Goal: Information Seeking & Learning: Learn about a topic

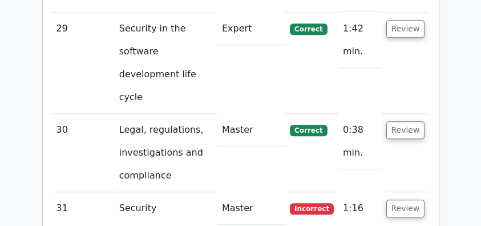
scroll to position [3181, 0]
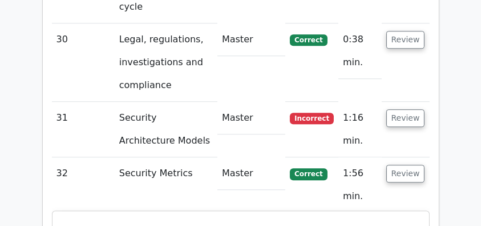
scroll to position [3219, 0]
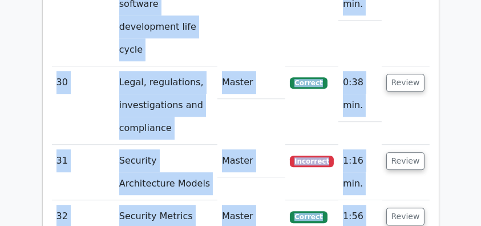
drag, startPoint x: 281, startPoint y: 111, endPoint x: 39, endPoint y: 70, distance: 245.6
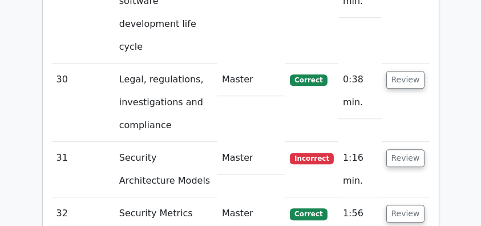
copy div "A company estimates the cost of a security incident at $250,000 per year. An in…"
click at [399, 204] on button "Review" at bounding box center [406, 213] width 39 height 18
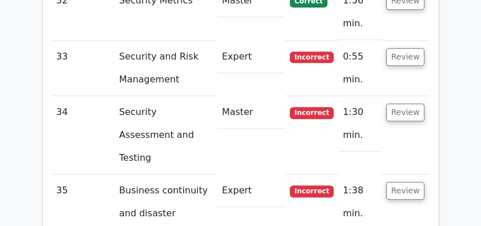
scroll to position [3524, 0]
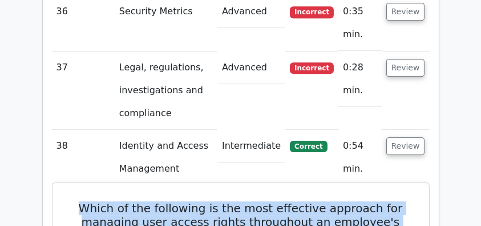
scroll to position [3696, 0]
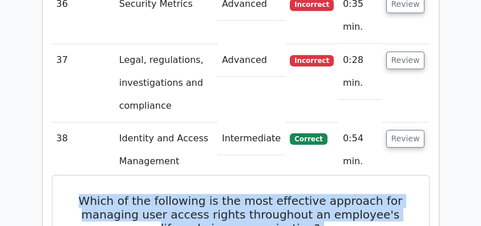
drag, startPoint x: 87, startPoint y: 29, endPoint x: 299, endPoint y: 160, distance: 250.0
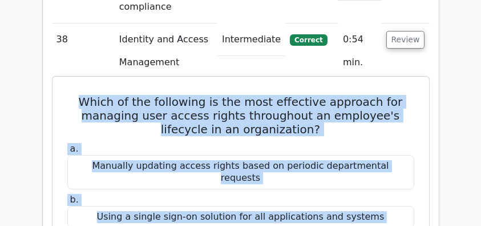
scroll to position [3810, 0]
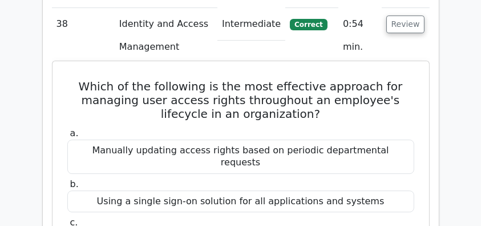
copy div "The most effective approach for managing user access rights throughout an emplo…"
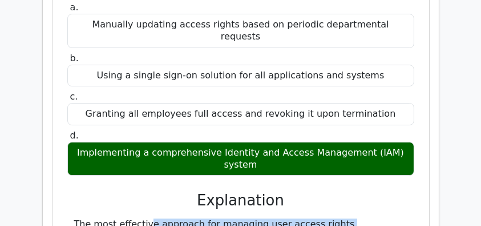
scroll to position [3924, 0]
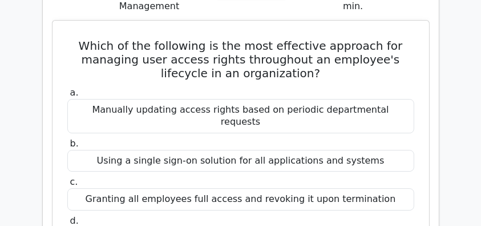
scroll to position [3848, 0]
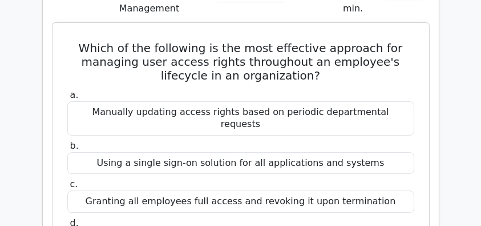
drag, startPoint x: 73, startPoint y: 65, endPoint x: 212, endPoint y: 136, distance: 156.8
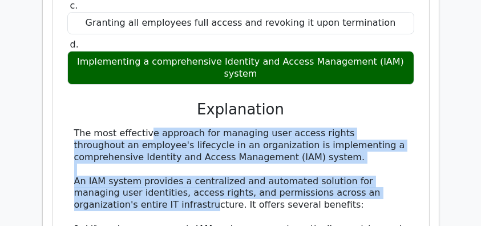
scroll to position [4039, 0]
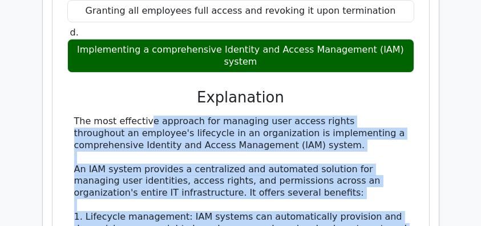
copy div "The most effective approach for managing user access rights throughout an emplo…"
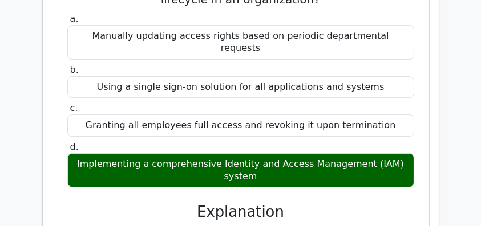
scroll to position [3848, 0]
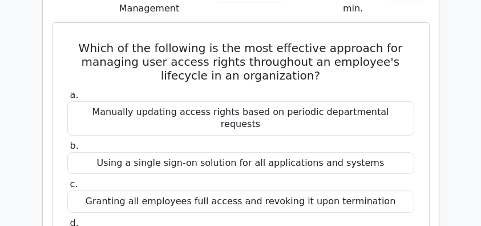
copy div "The most effective approach for managing user access rights throughout an emplo…"
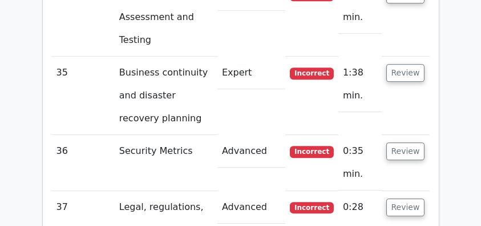
scroll to position [3544, 0]
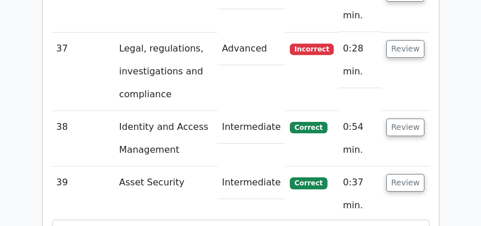
scroll to position [3696, 0]
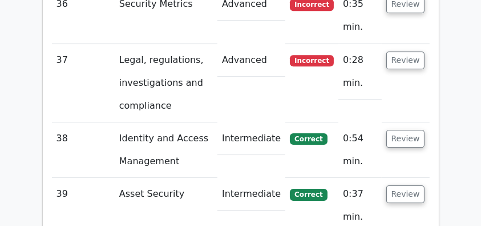
drag, startPoint x: 90, startPoint y: 23, endPoint x: 297, endPoint y: 24, distance: 207.8
drag, startPoint x: 83, startPoint y: 26, endPoint x: 385, endPoint y: 58, distance: 304.3
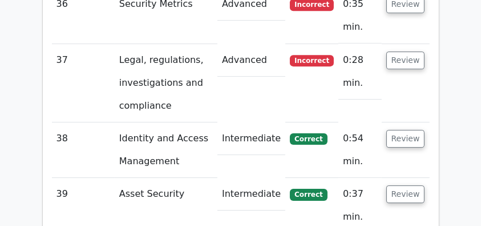
drag, startPoint x: 331, startPoint y: 73, endPoint x: 57, endPoint y: 25, distance: 278.2
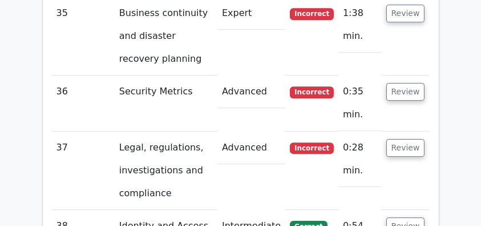
scroll to position [3582, 0]
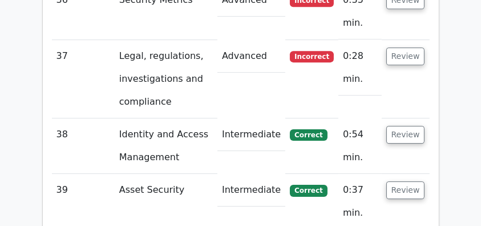
scroll to position [3734, 0]
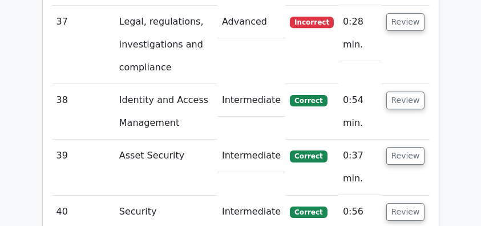
drag, startPoint x: 78, startPoint y: 42, endPoint x: 371, endPoint y: 154, distance: 314.1
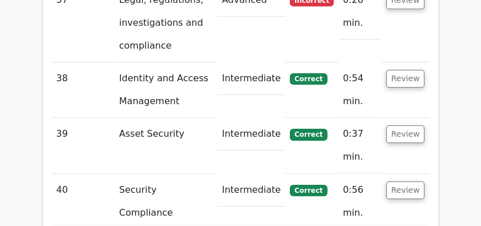
scroll to position [3772, 0]
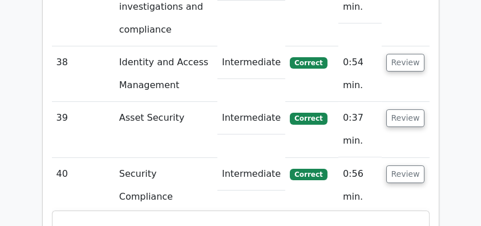
copy div "What is a common method for protecting passwords? a. a) Storing passwords in pl…"
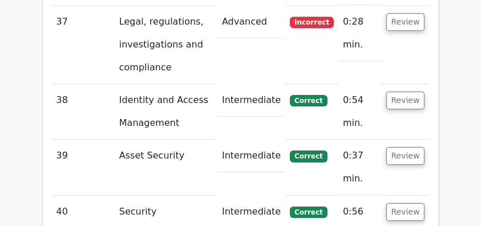
drag, startPoint x: 398, startPoint y: 46, endPoint x: 95, endPoint y: 43, distance: 302.6
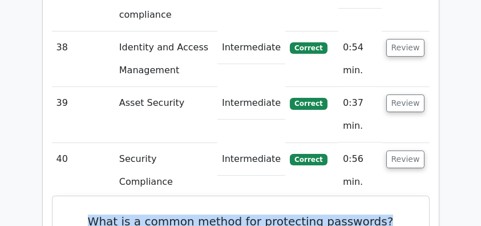
scroll to position [3772, 0]
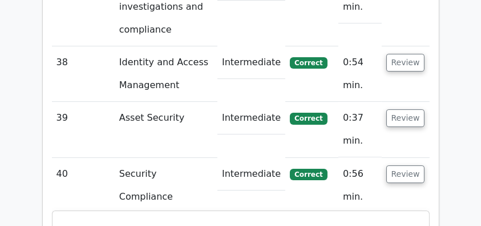
drag, startPoint x: 94, startPoint y: 5, endPoint x: 338, endPoint y: 159, distance: 288.9
copy div "What is a common method for protecting passwords? a. a) Storing passwords in pl…"
drag, startPoint x: 425, startPoint y: 104, endPoint x: 411, endPoint y: 93, distance: 17.8
